Goal: Task Accomplishment & Management: Complete application form

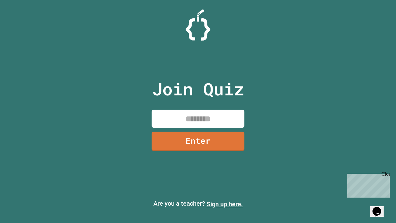
click at [225, 204] on link "Sign up here." at bounding box center [225, 203] width 36 height 7
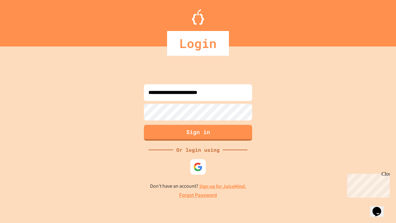
type input "**********"
